Goal: Find specific page/section: Find specific page/section

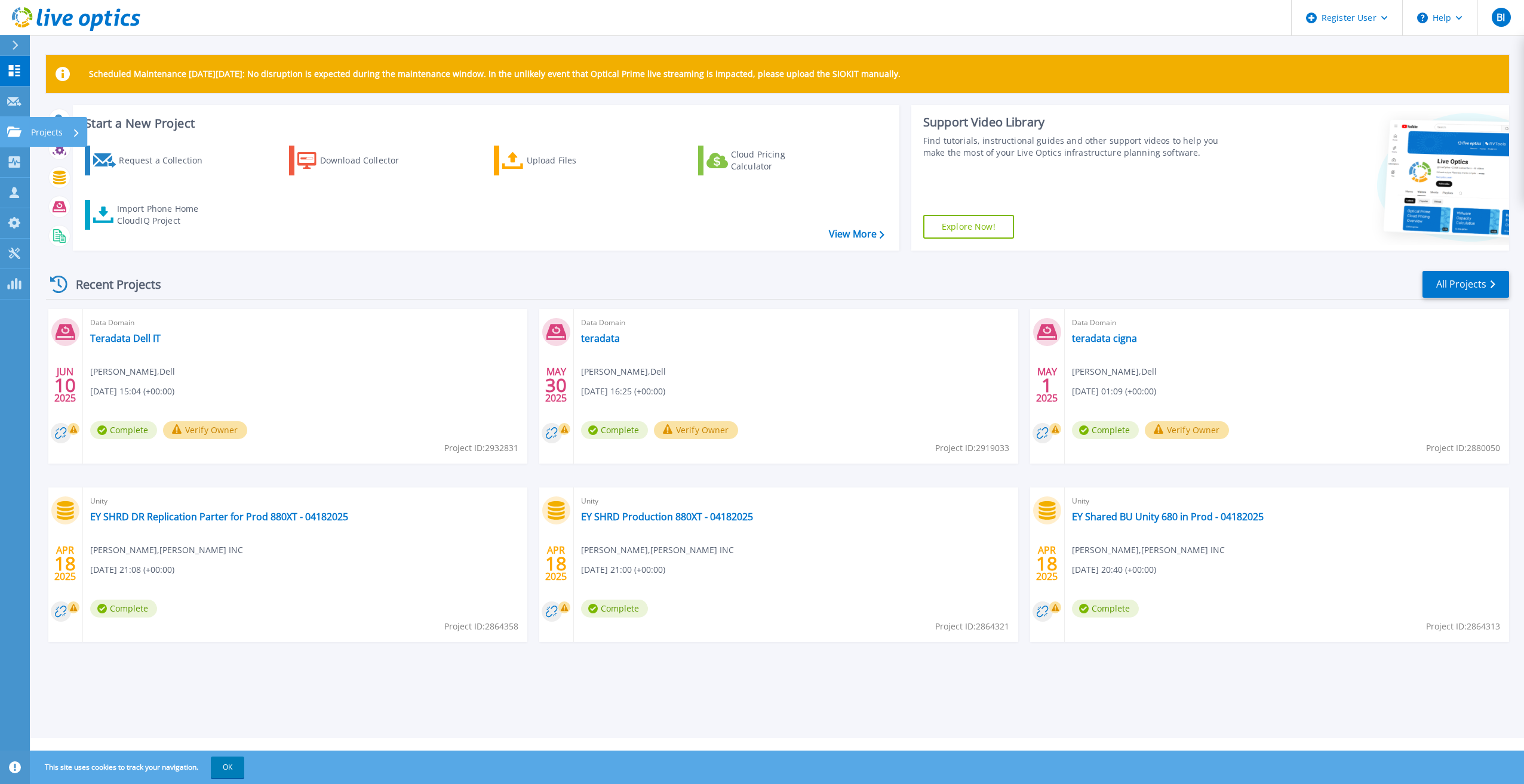
click at [10, 128] on icon at bounding box center [14, 131] width 14 height 10
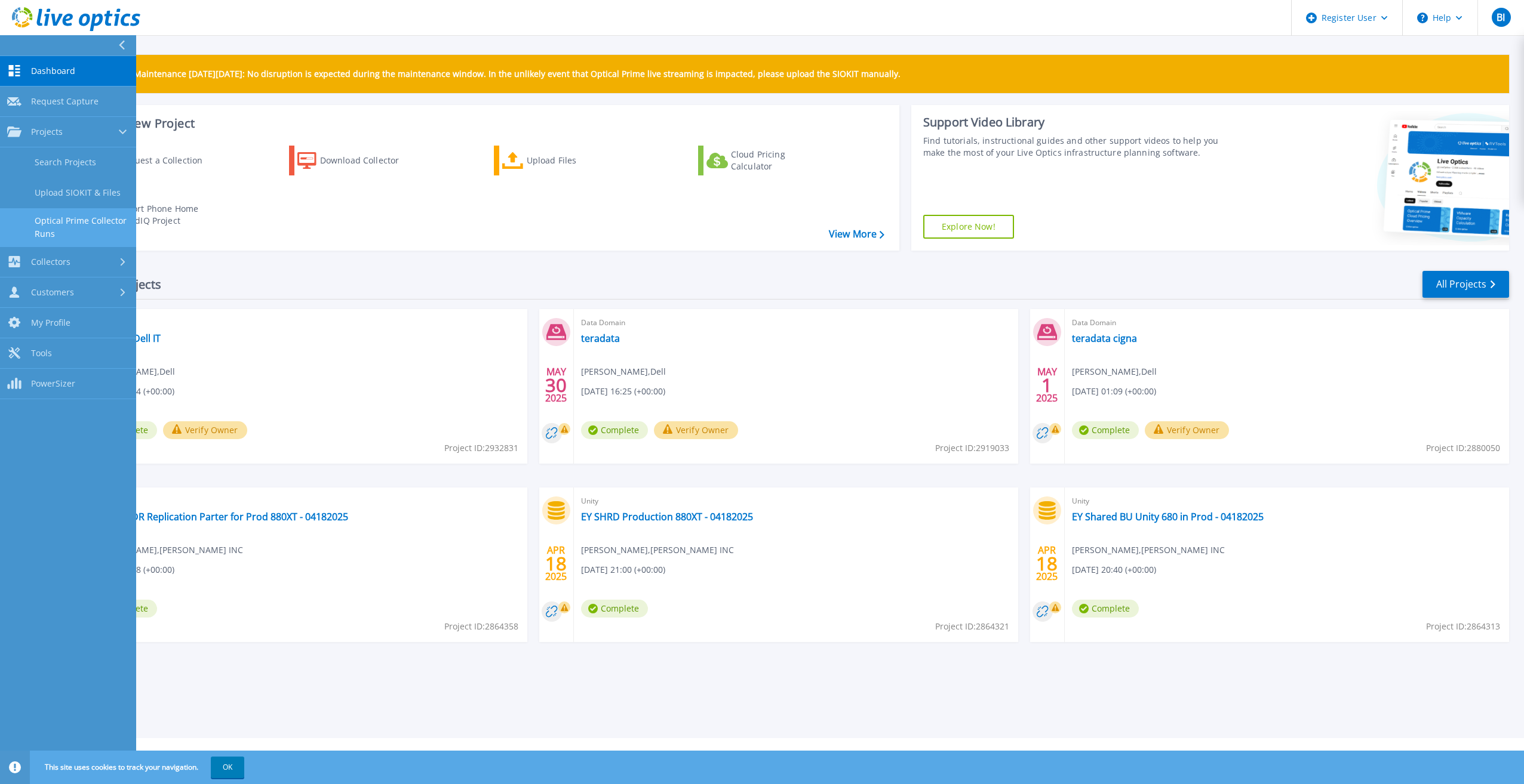
click at [60, 214] on link "Optical Prime Collector Runs" at bounding box center [68, 227] width 136 height 38
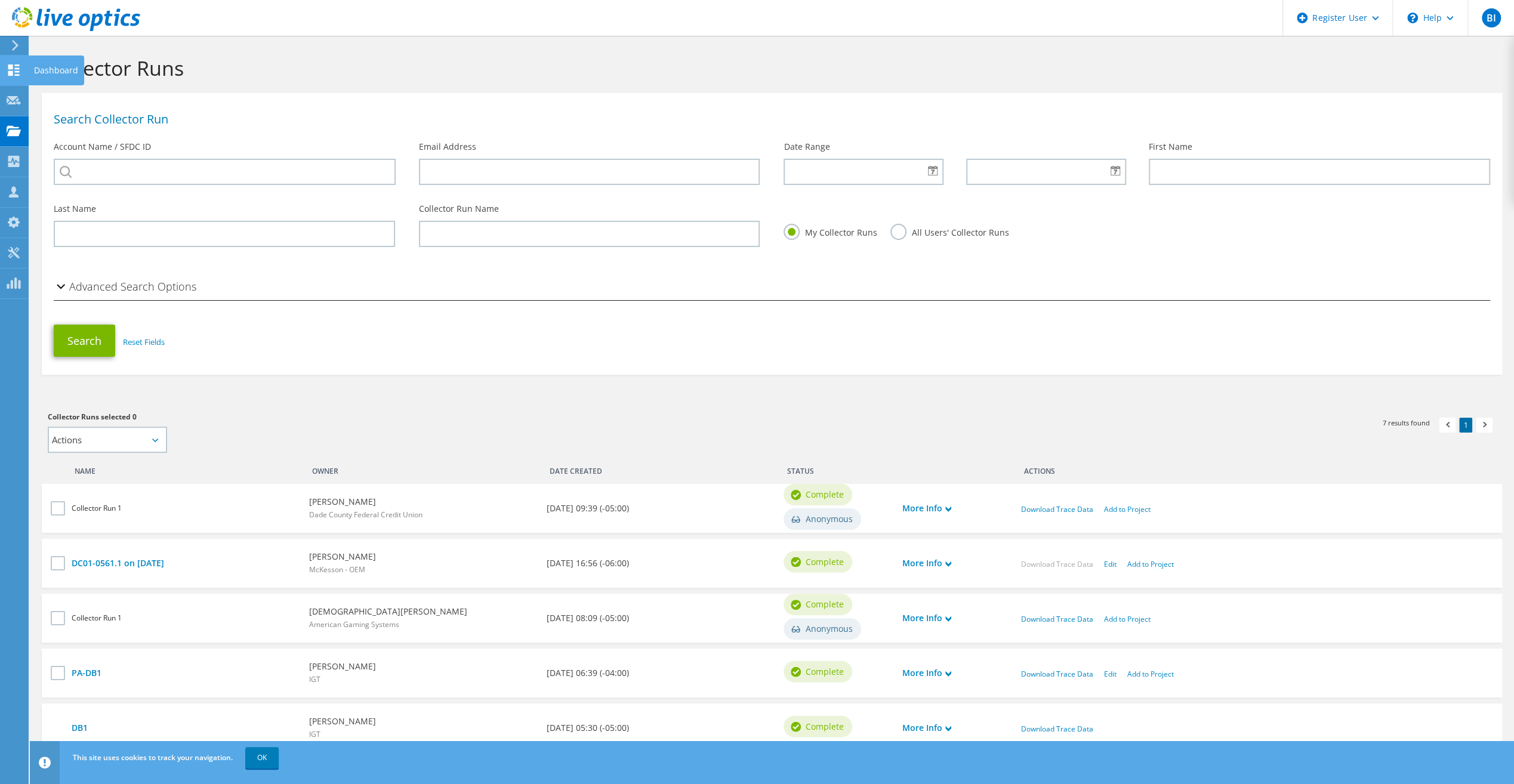
click at [15, 64] on use at bounding box center [13, 70] width 11 height 11
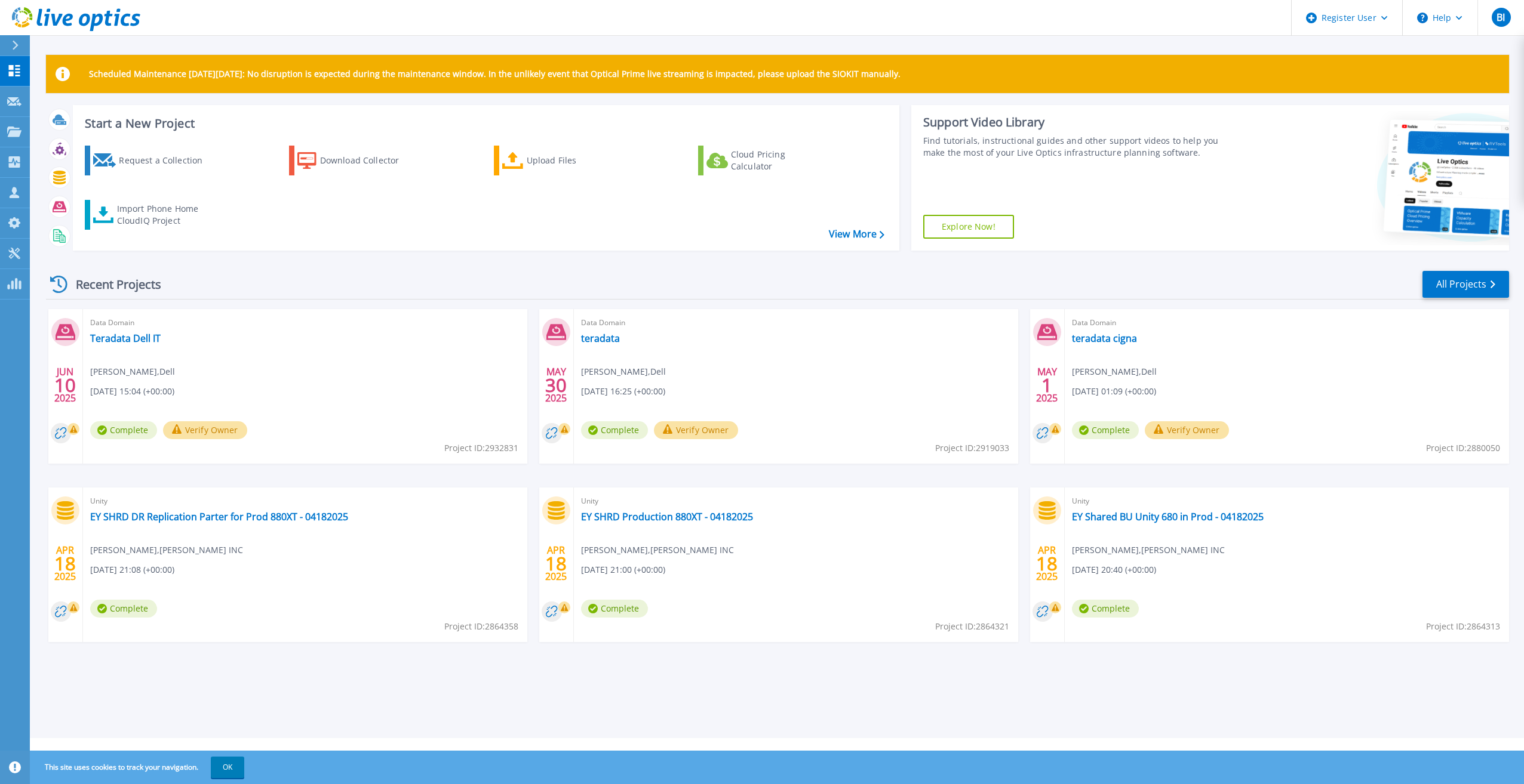
click at [17, 40] on div at bounding box center [20, 46] width 19 height 20
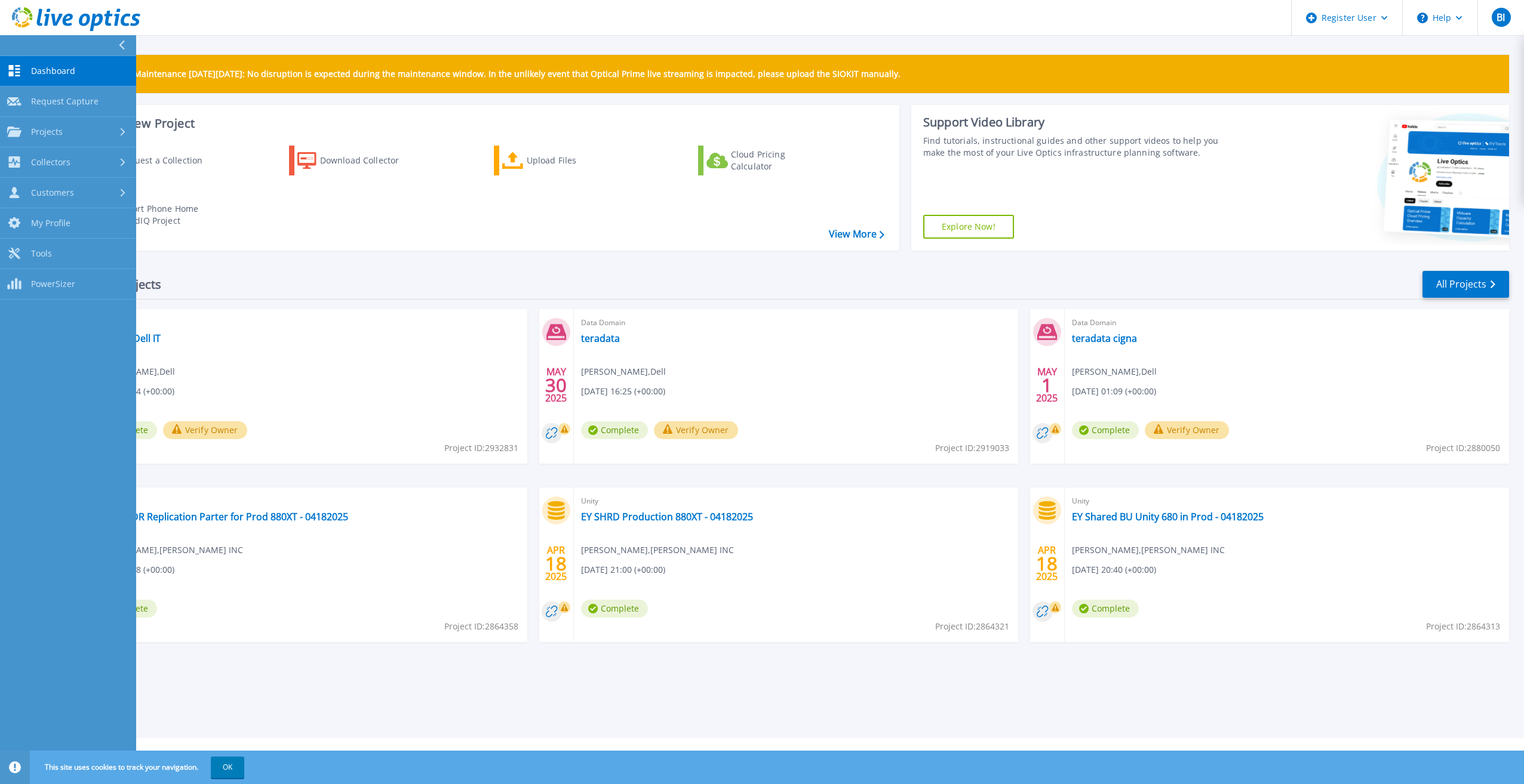
click at [468, 247] on div "Start a New Project Request a Collection Download Collector Upload Files Cloud …" at bounding box center [486, 177] width 827 height 145
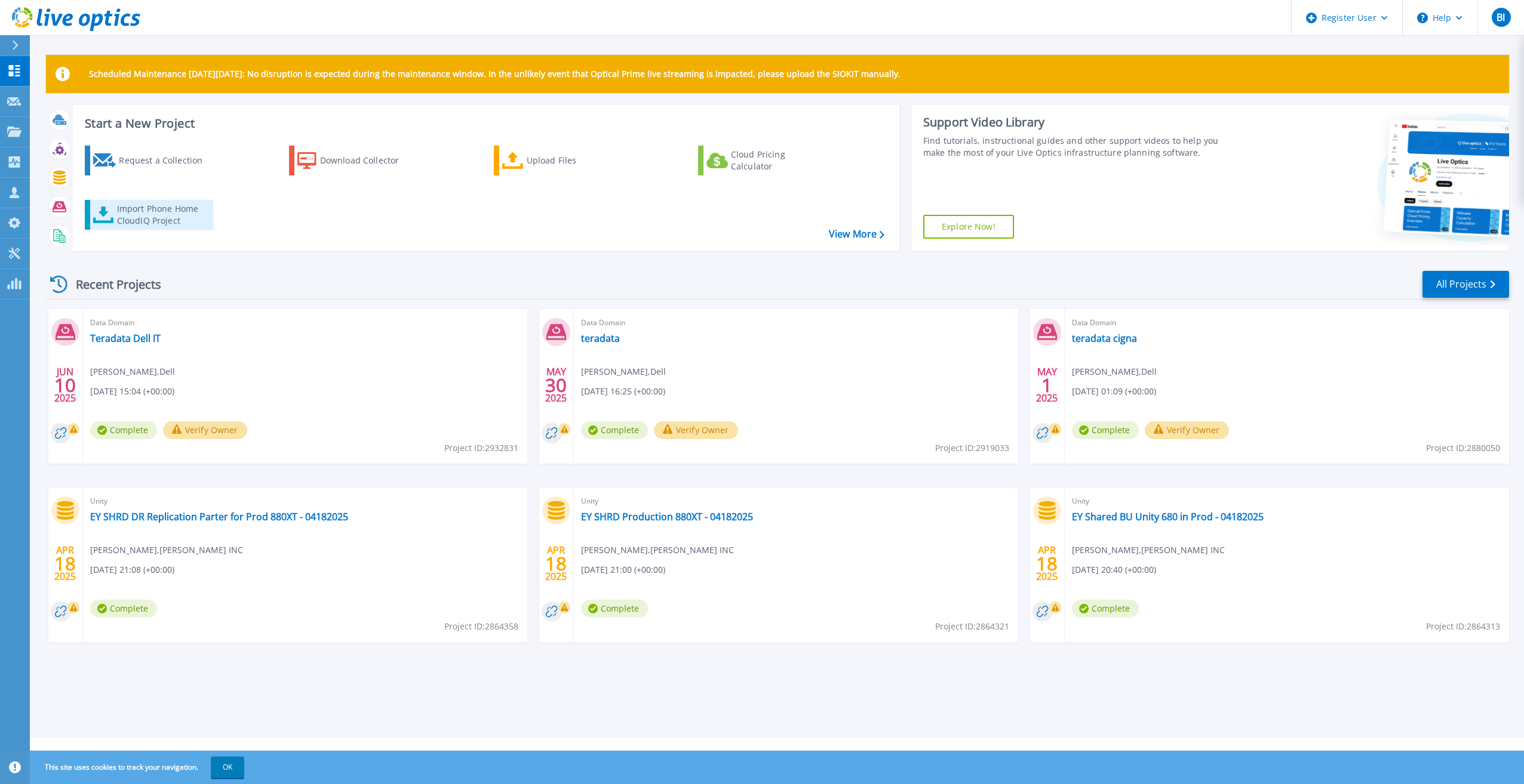
click at [174, 208] on div "Import Phone Home CloudIQ Project" at bounding box center [163, 215] width 93 height 24
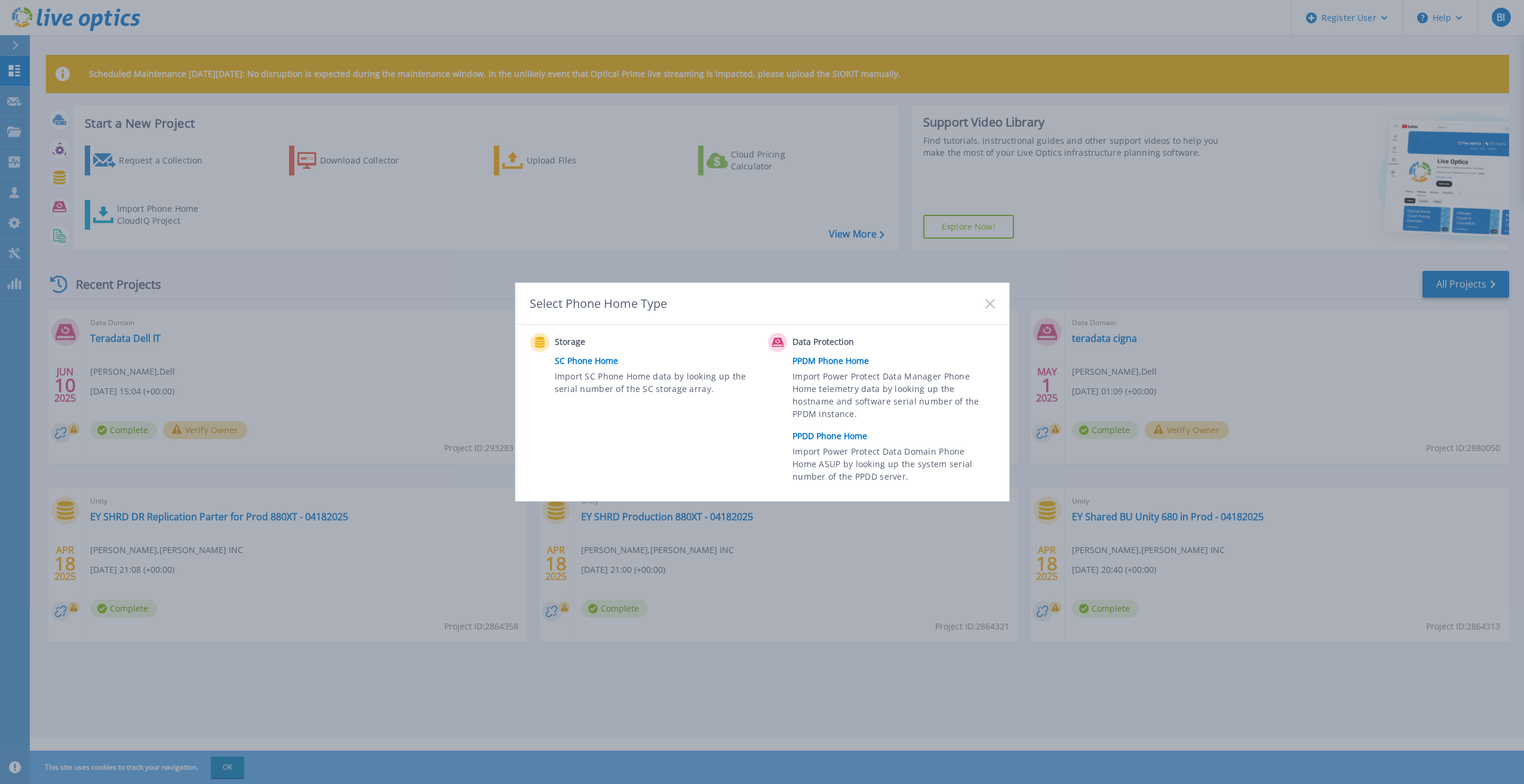
click at [988, 303] on rect at bounding box center [989, 303] width 10 height 10
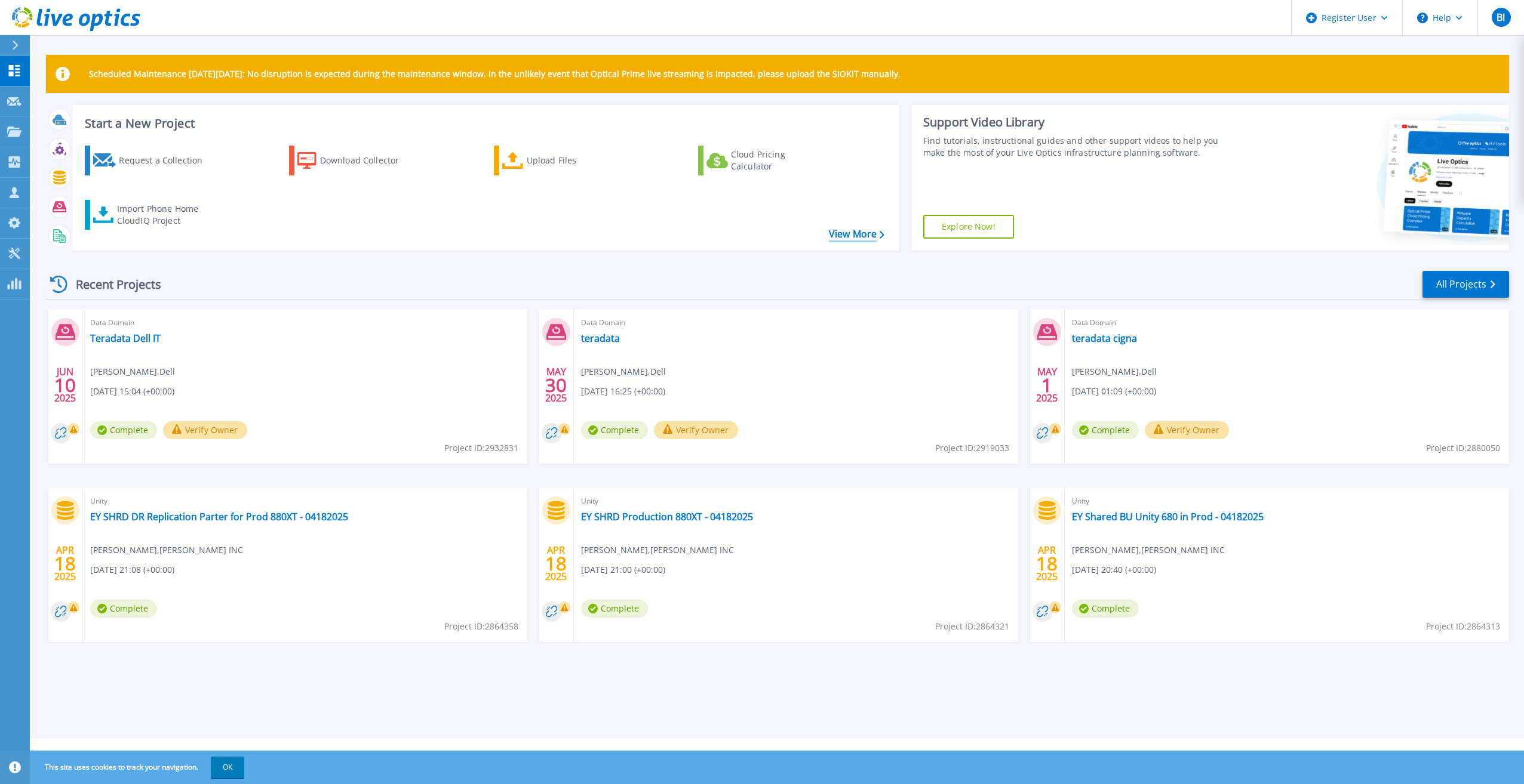
click at [865, 234] on link "View More" at bounding box center [856, 234] width 56 height 11
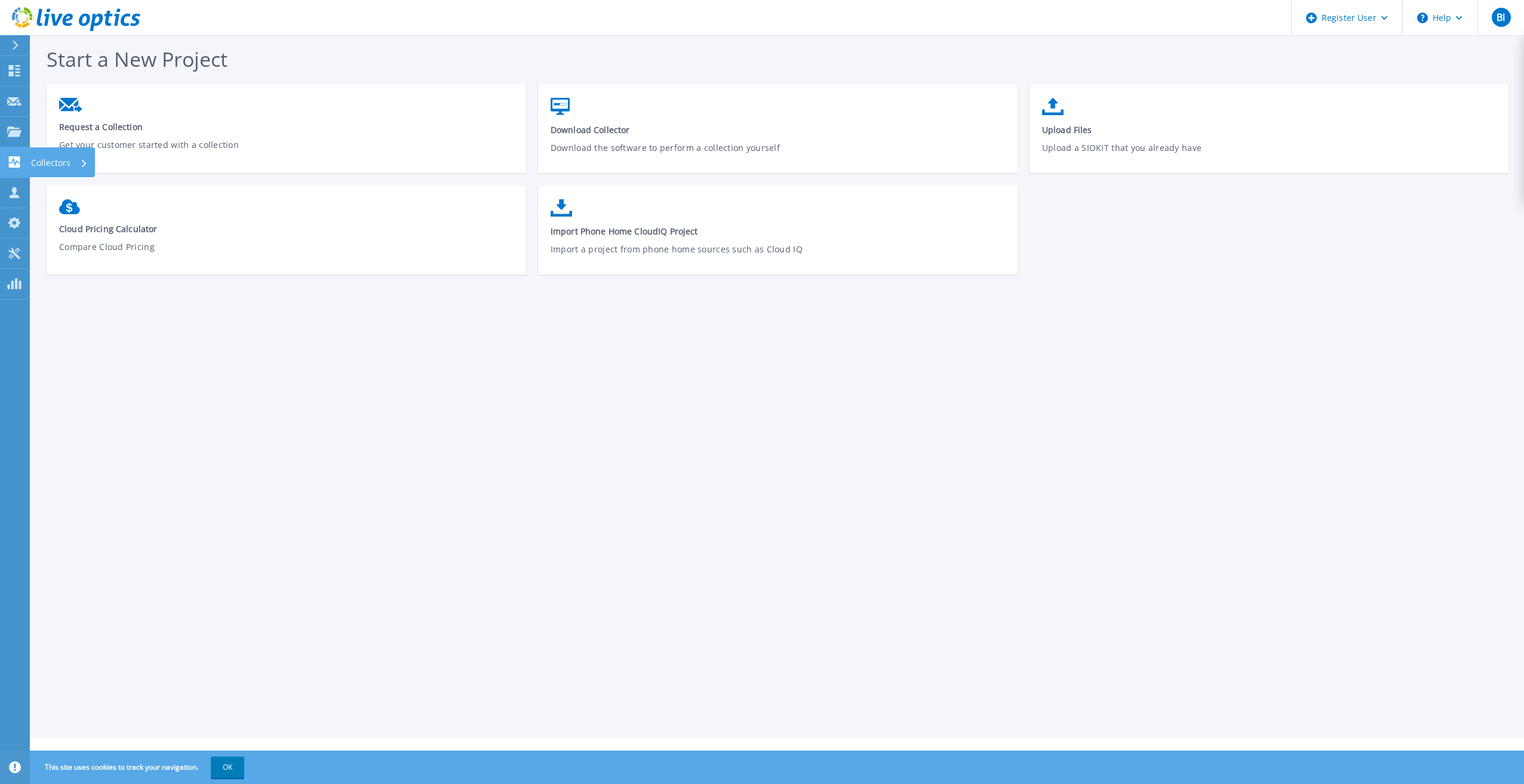
click at [43, 162] on p "Collectors" at bounding box center [50, 163] width 40 height 31
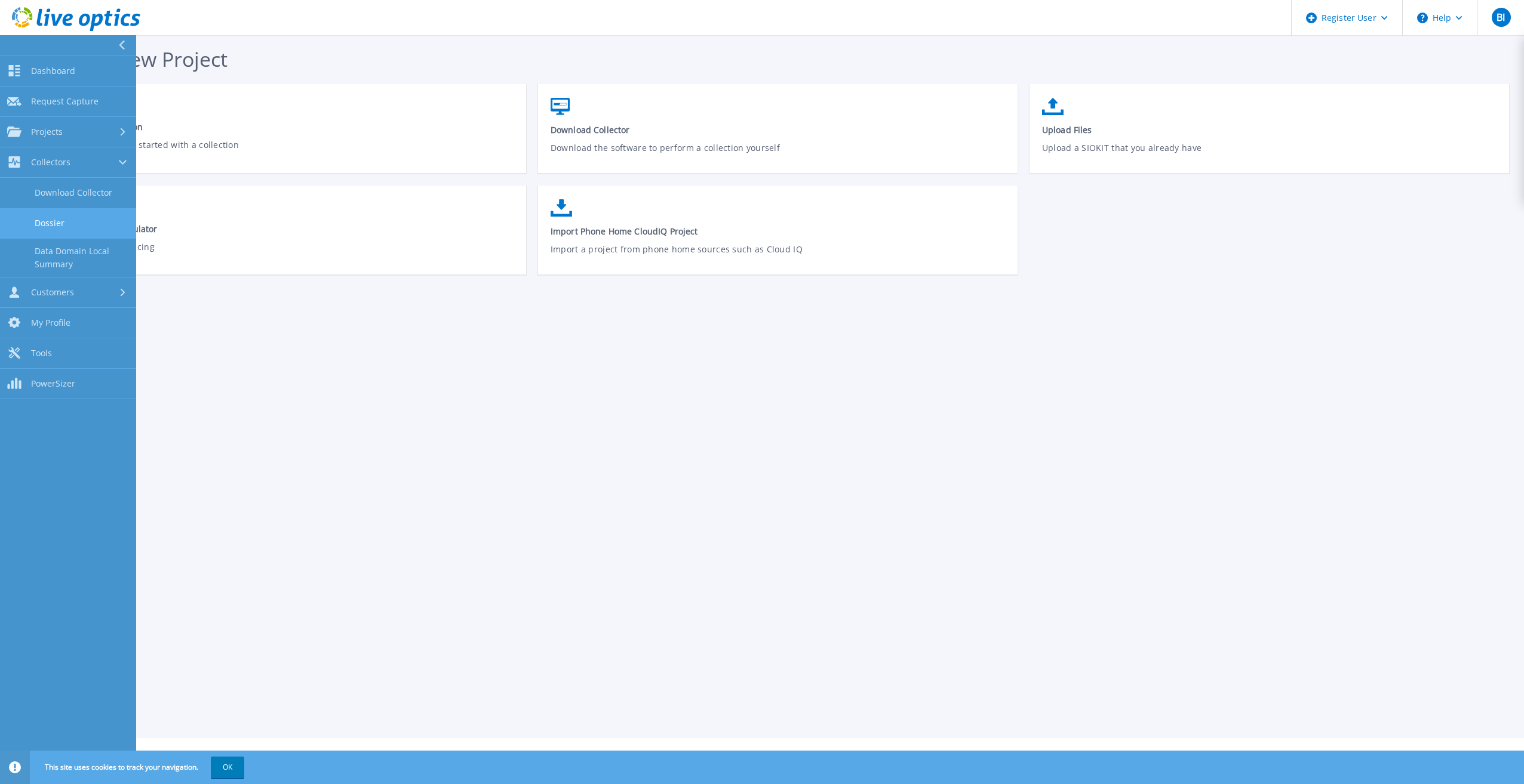
click at [56, 228] on link "Dossier" at bounding box center [68, 223] width 136 height 30
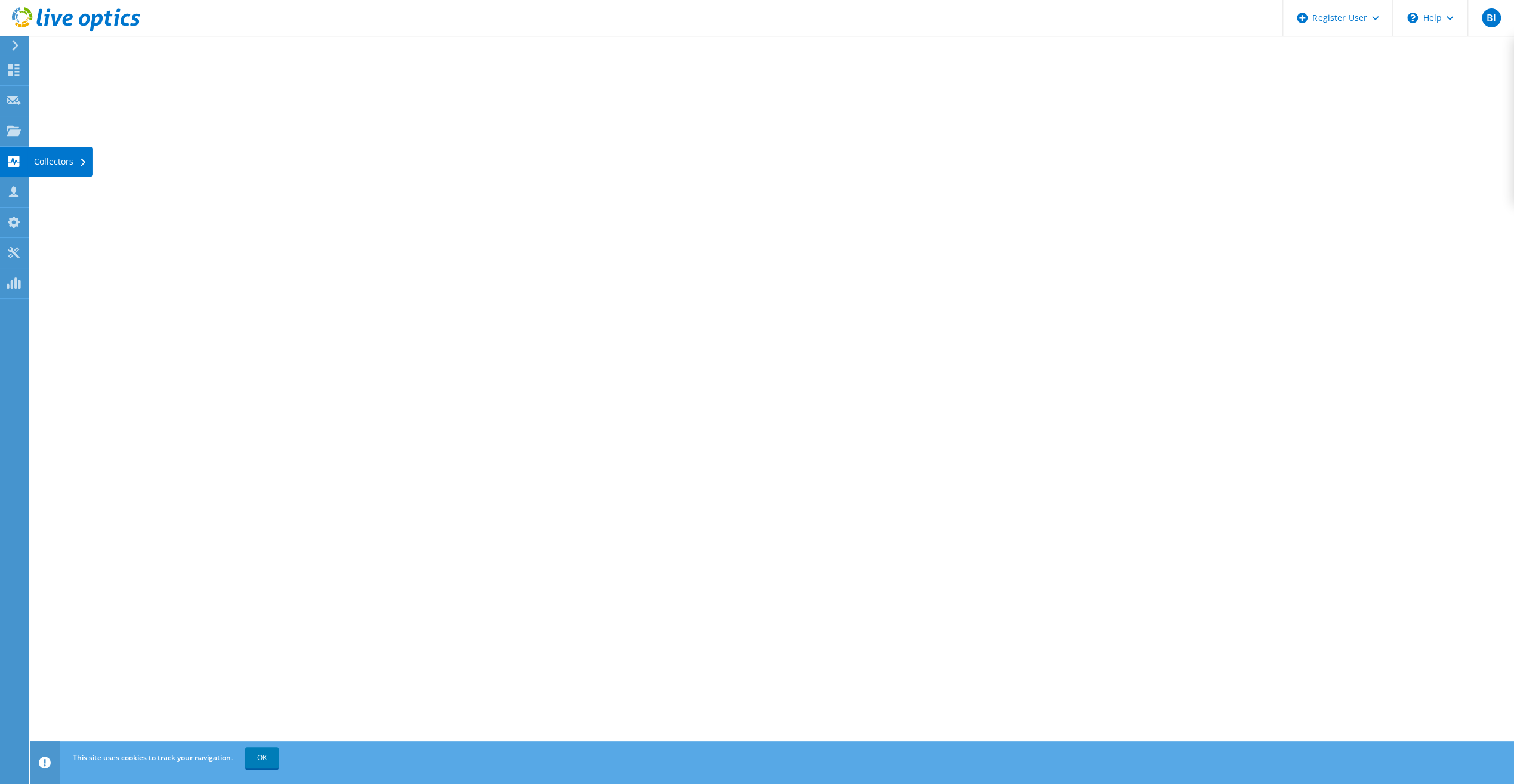
click at [42, 163] on div "Collectors" at bounding box center [60, 161] width 65 height 30
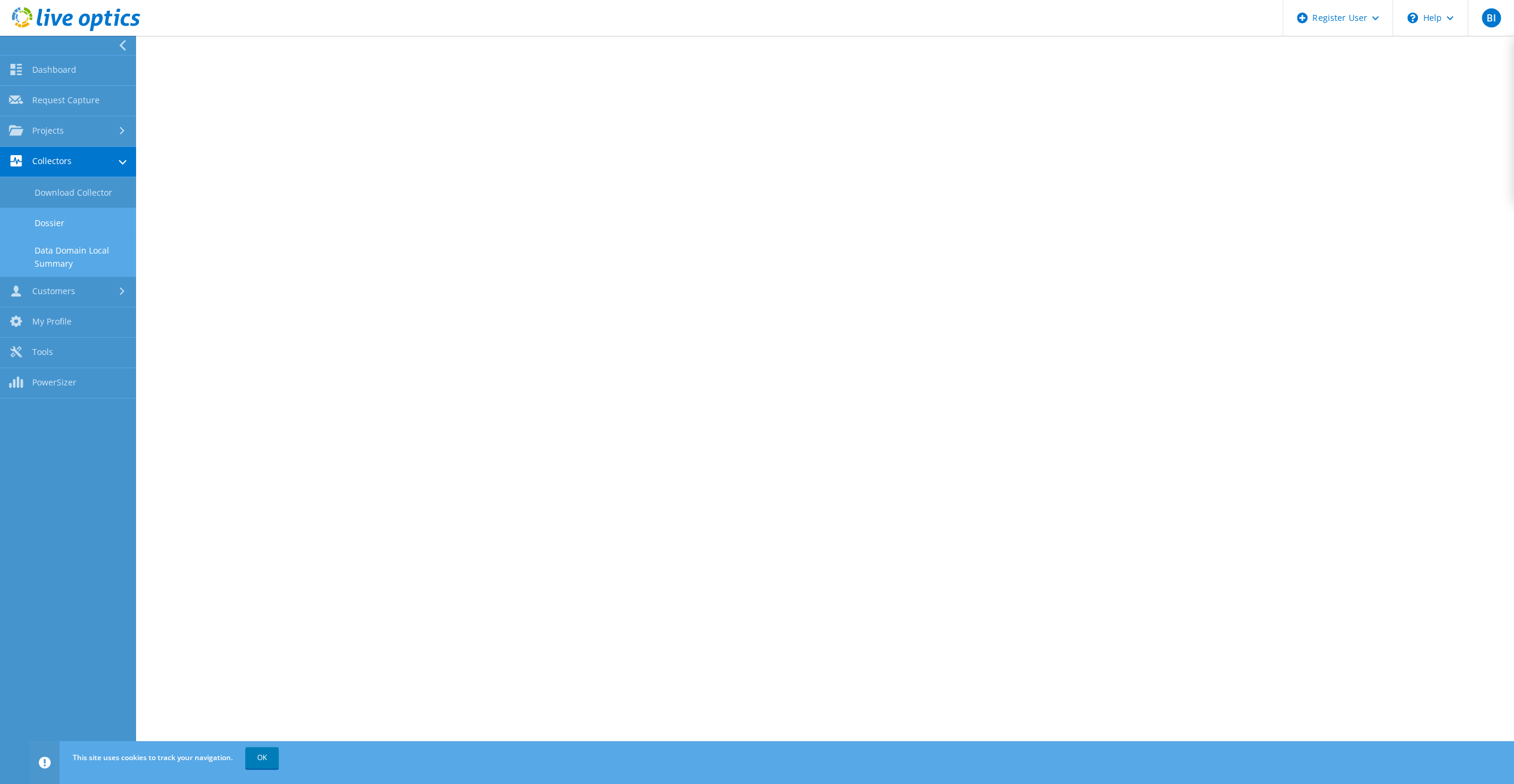
click at [67, 264] on link "Data Domain Local Summary" at bounding box center [68, 257] width 136 height 38
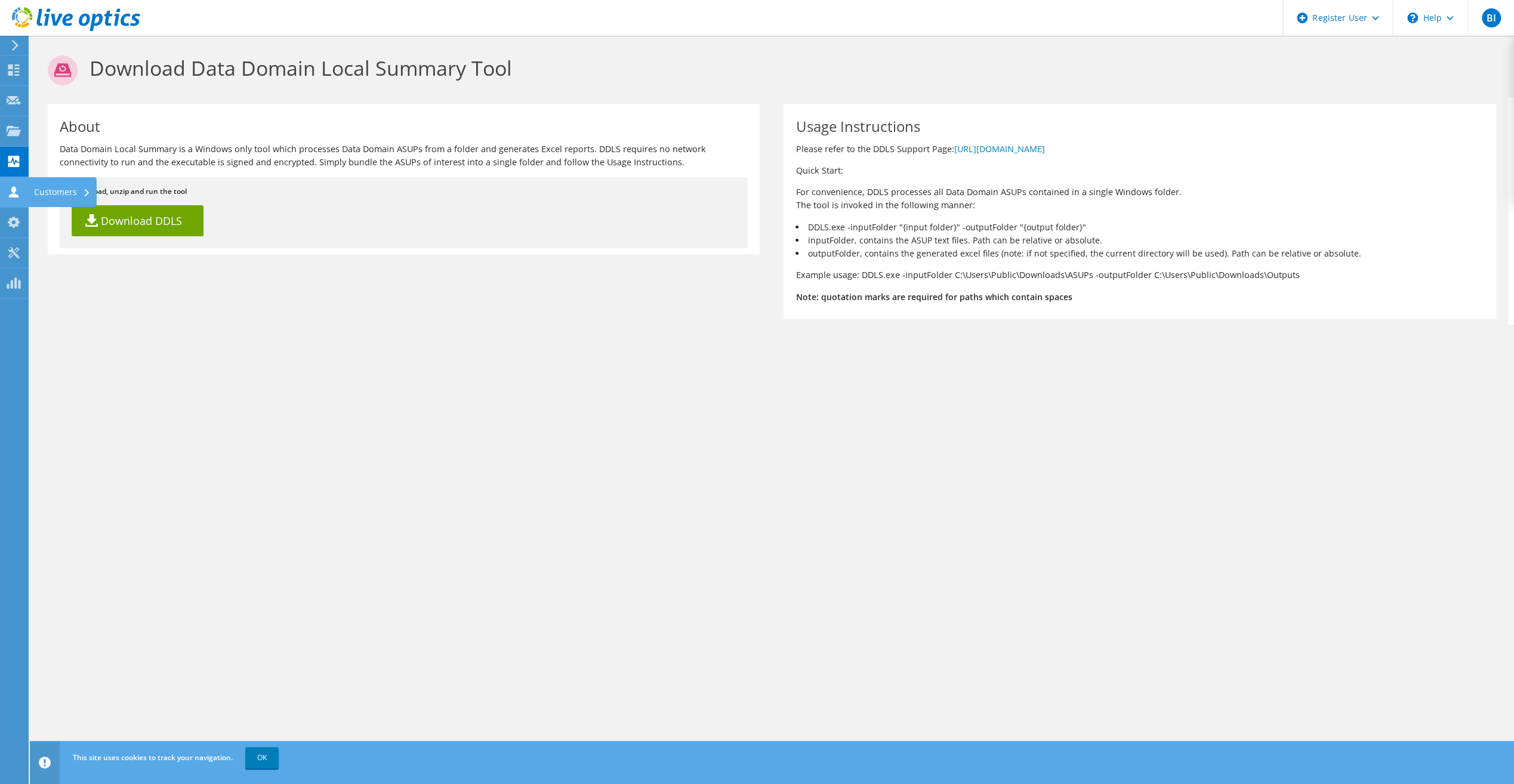
click at [15, 200] on div at bounding box center [13, 193] width 14 height 13
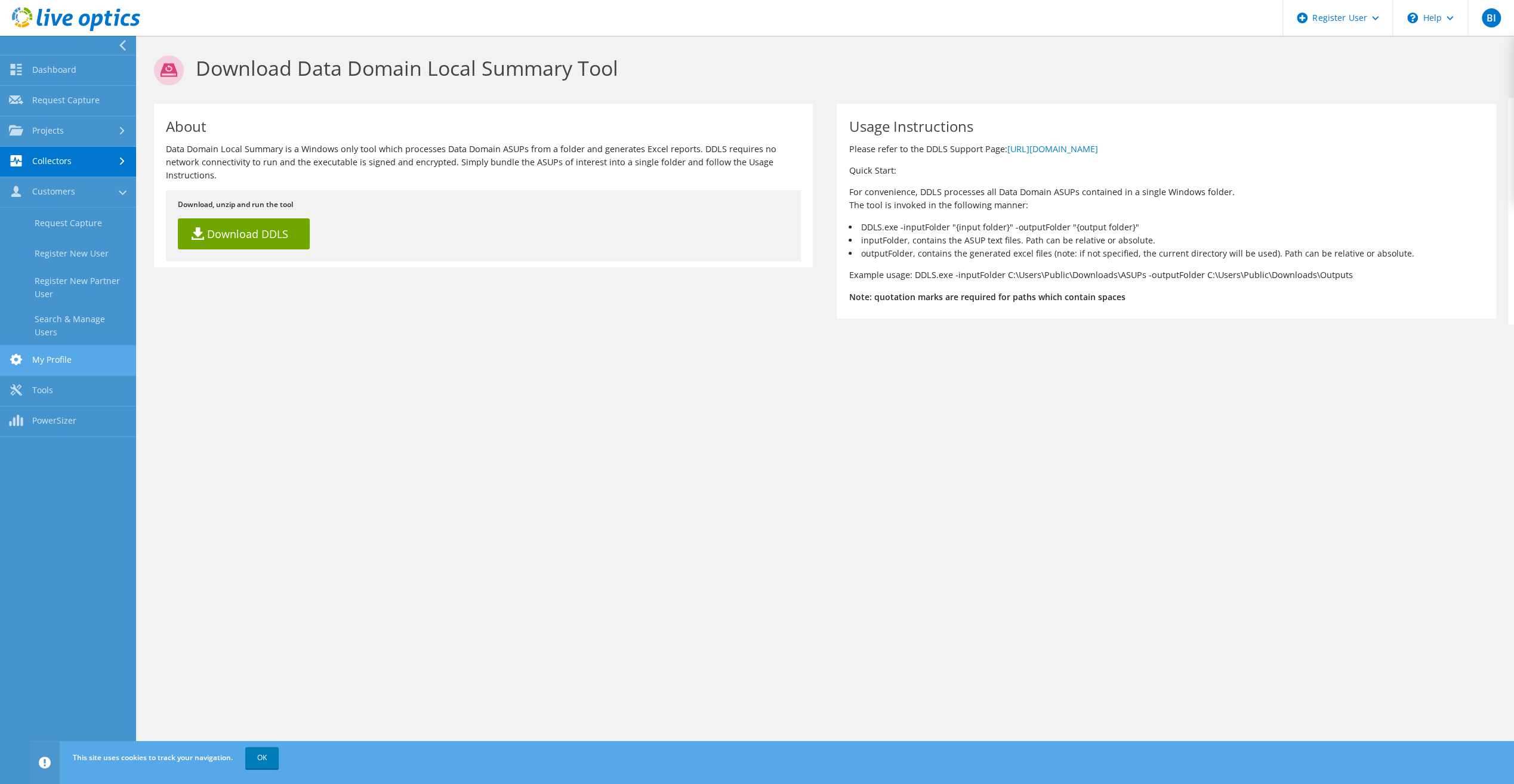
click at [58, 354] on link "My Profile" at bounding box center [68, 360] width 136 height 30
